Goal: Information Seeking & Learning: Learn about a topic

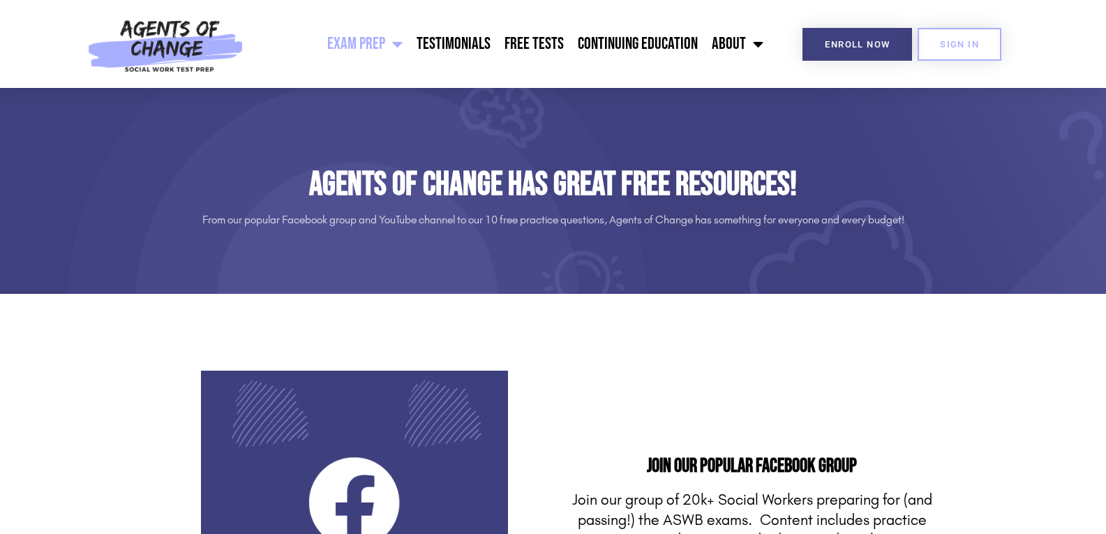
click at [394, 50] on span "Menu" at bounding box center [393, 44] width 17 height 31
click at [393, 50] on span "Menu" at bounding box center [393, 44] width 17 height 31
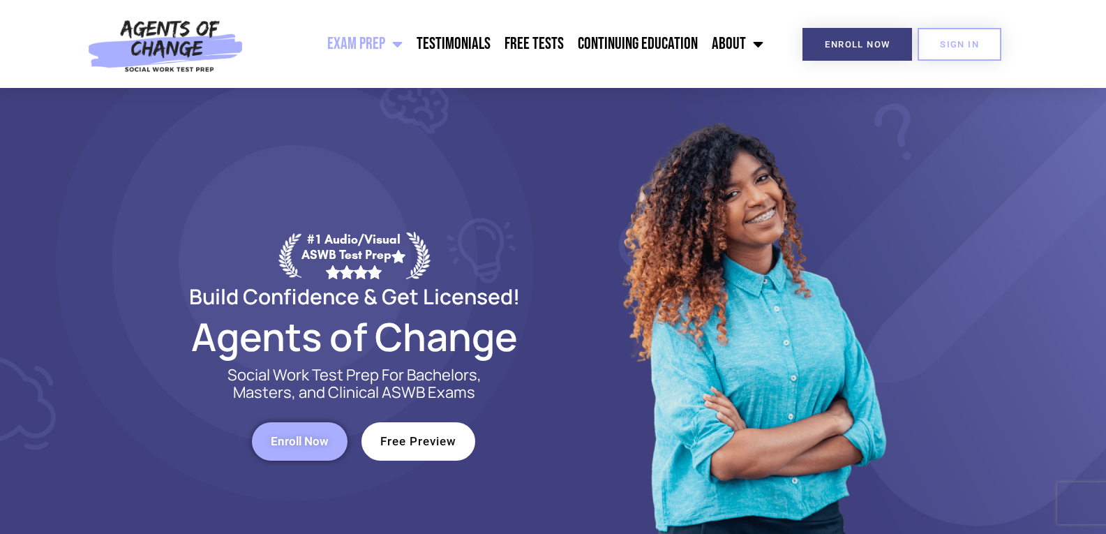
click at [403, 43] on span "Menu" at bounding box center [393, 44] width 17 height 31
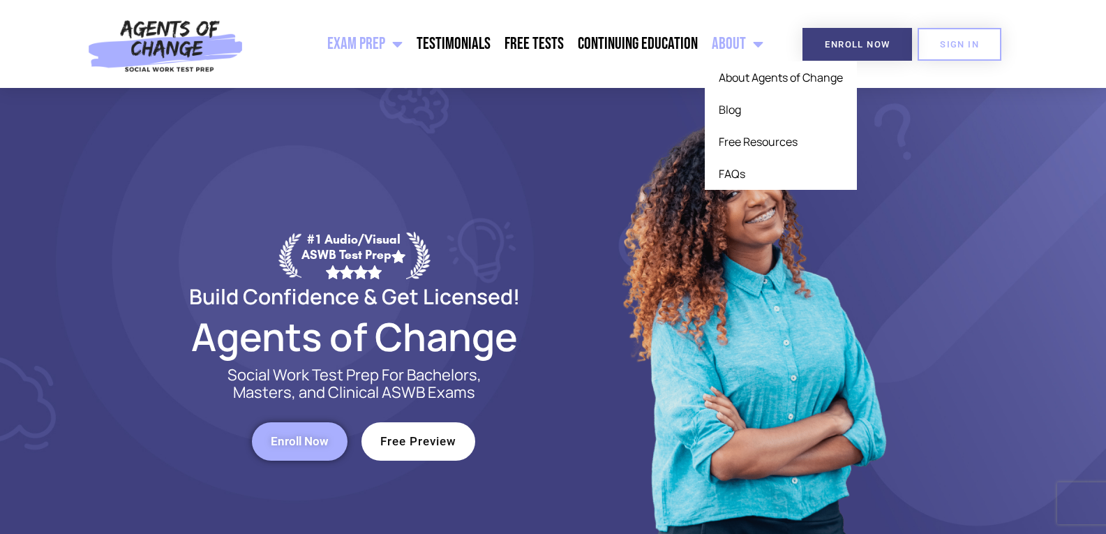
click at [732, 41] on link "About" at bounding box center [738, 44] width 66 height 35
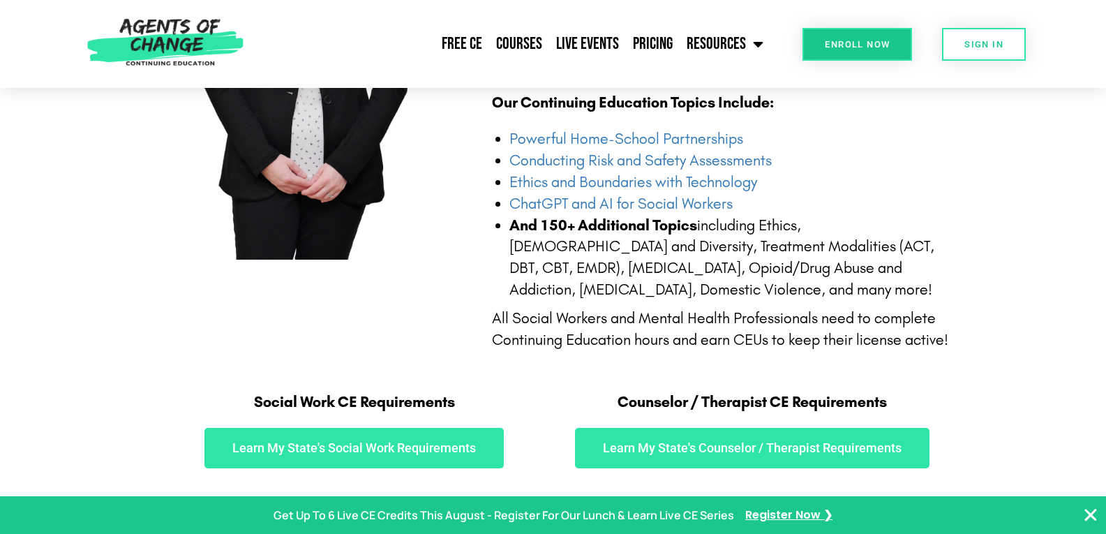
scroll to position [698, 0]
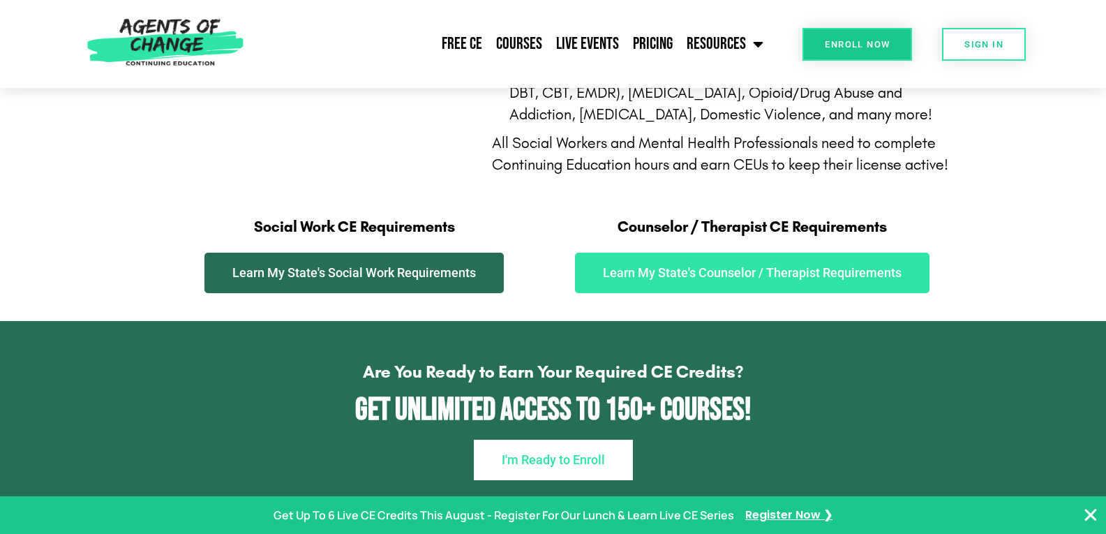
click at [353, 276] on span "Learn My State's Social Work Requirements" at bounding box center [353, 272] width 243 height 13
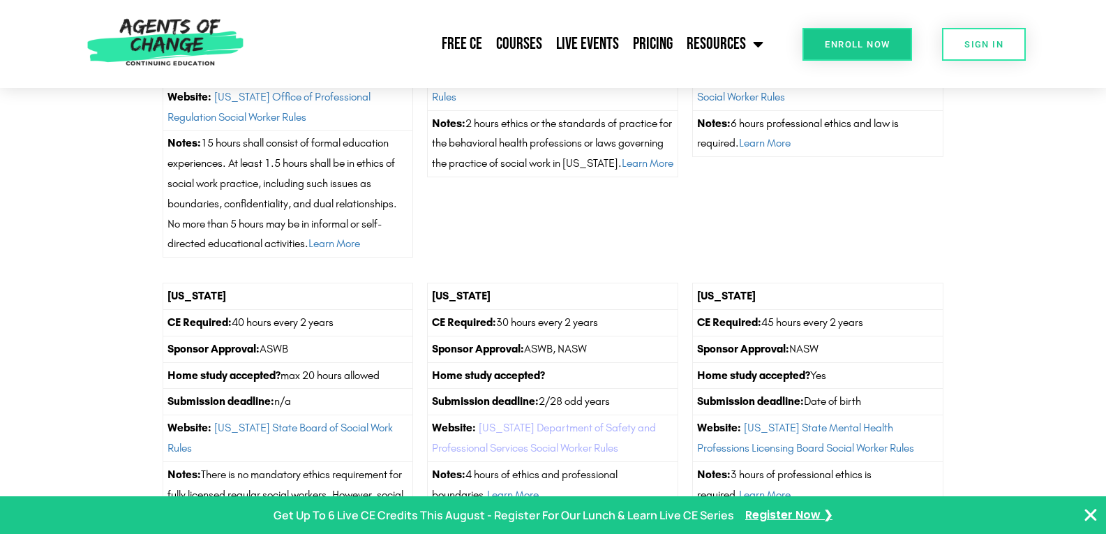
scroll to position [5162, 0]
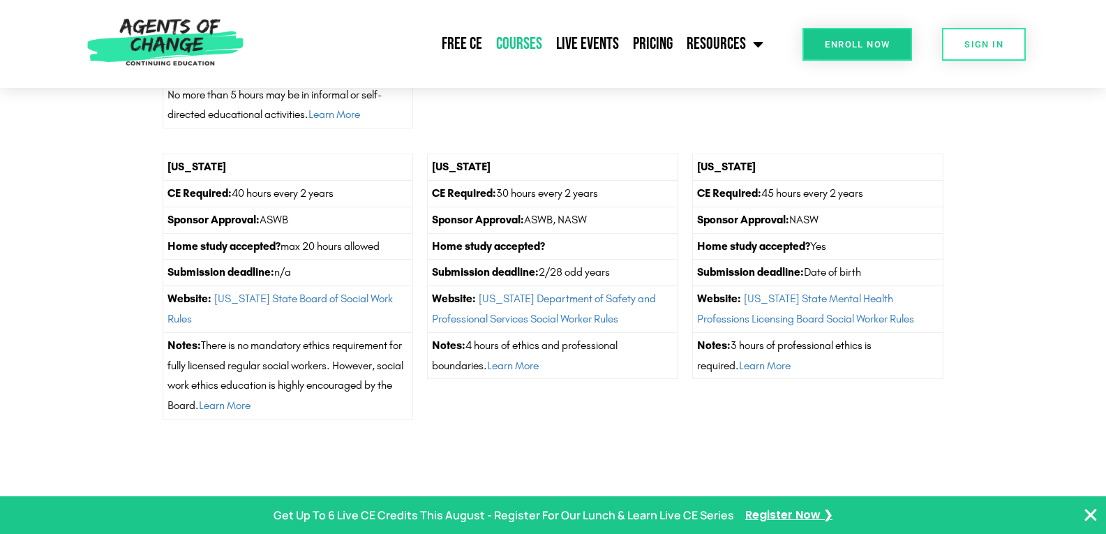
click at [513, 45] on link "Courses" at bounding box center [519, 44] width 60 height 35
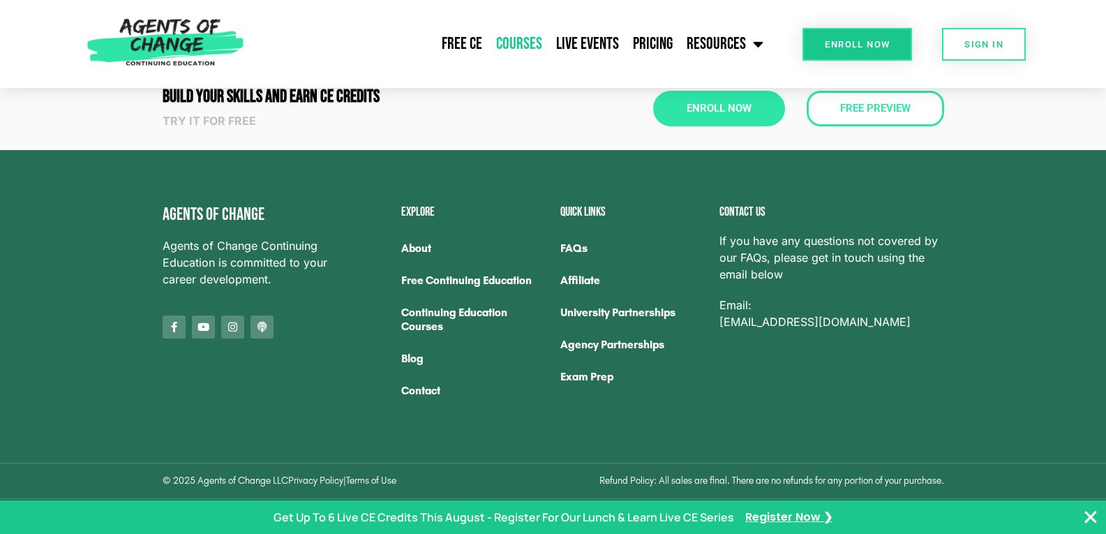
scroll to position [2394, 0]
